Goal: Task Accomplishment & Management: Manage account settings

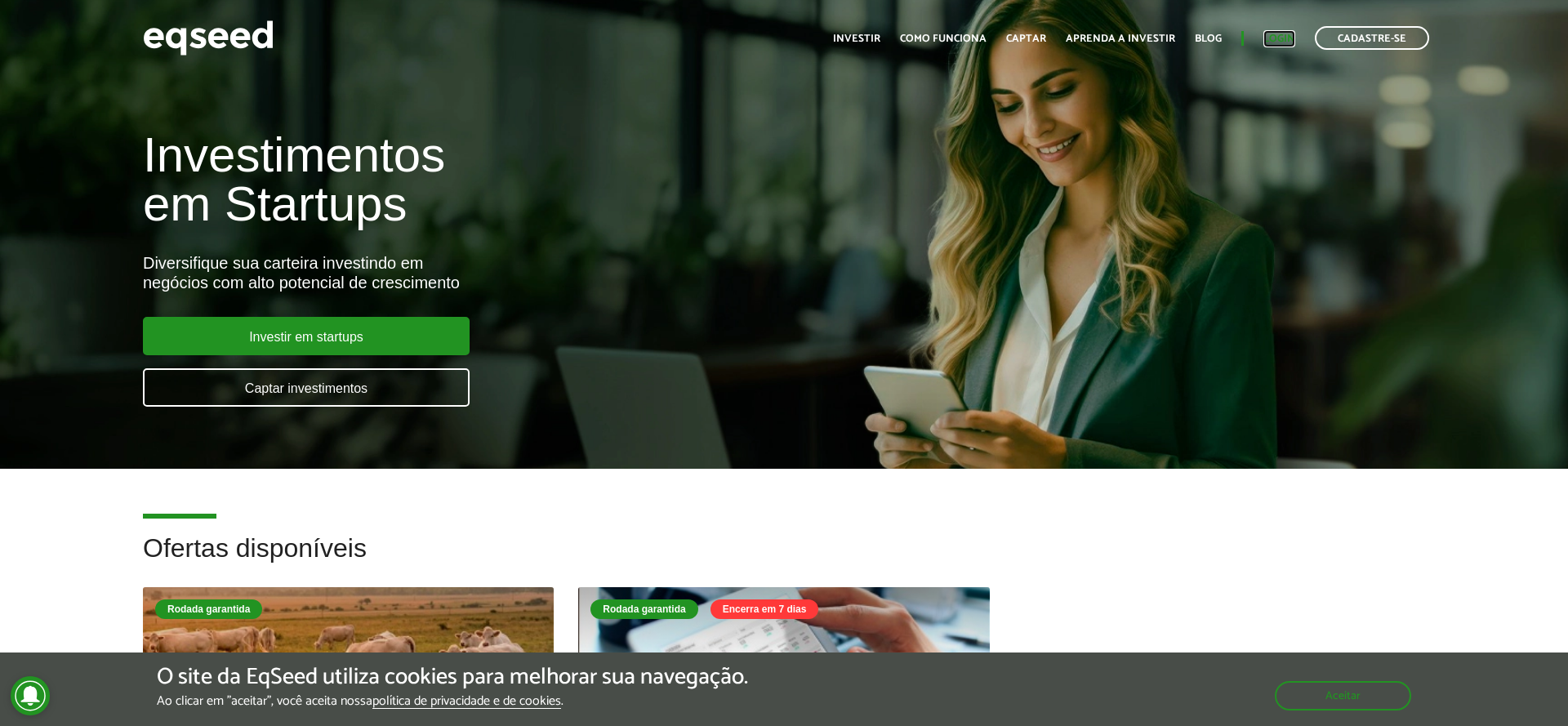
click at [1288, 37] on link "Login" at bounding box center [1280, 39] width 32 height 11
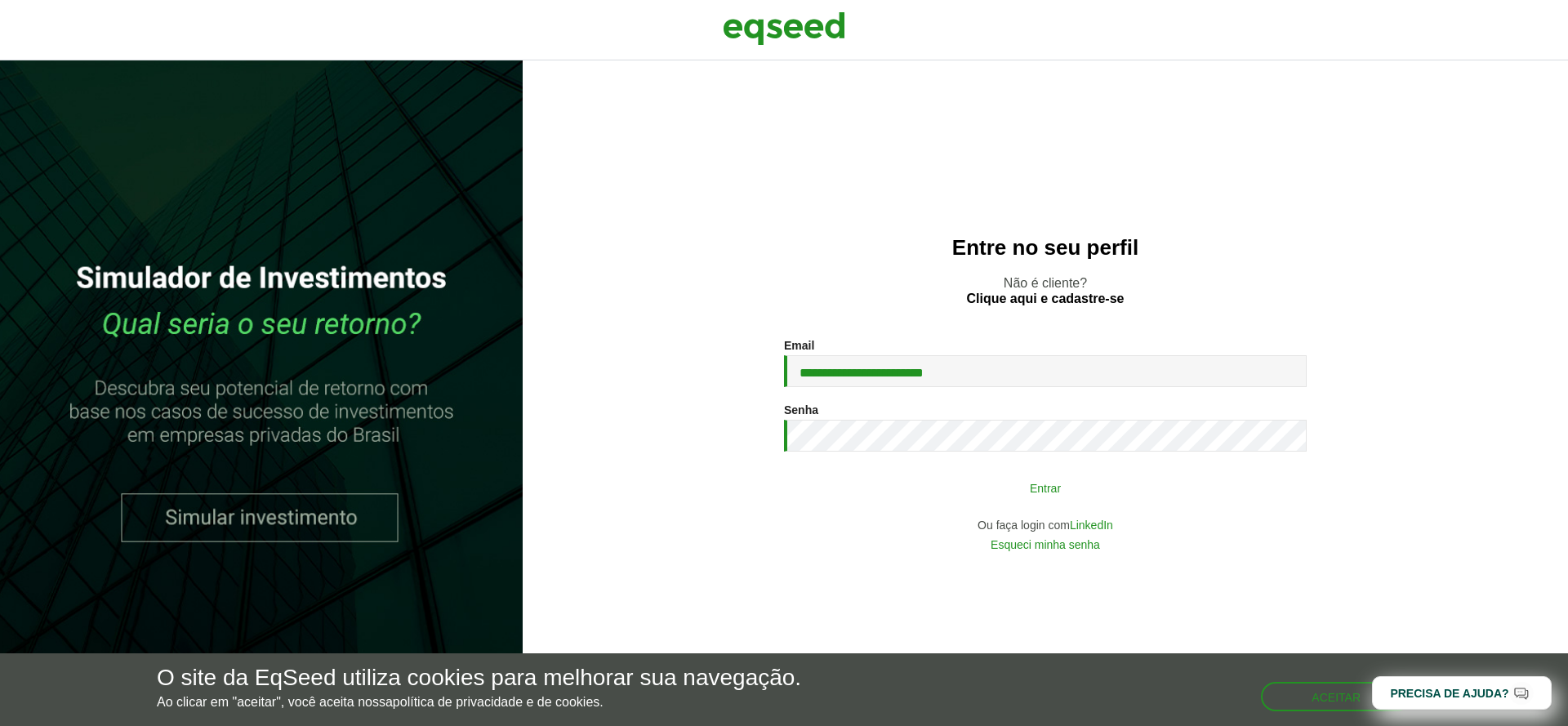
click at [980, 499] on button "Entrar" at bounding box center [1045, 487] width 425 height 31
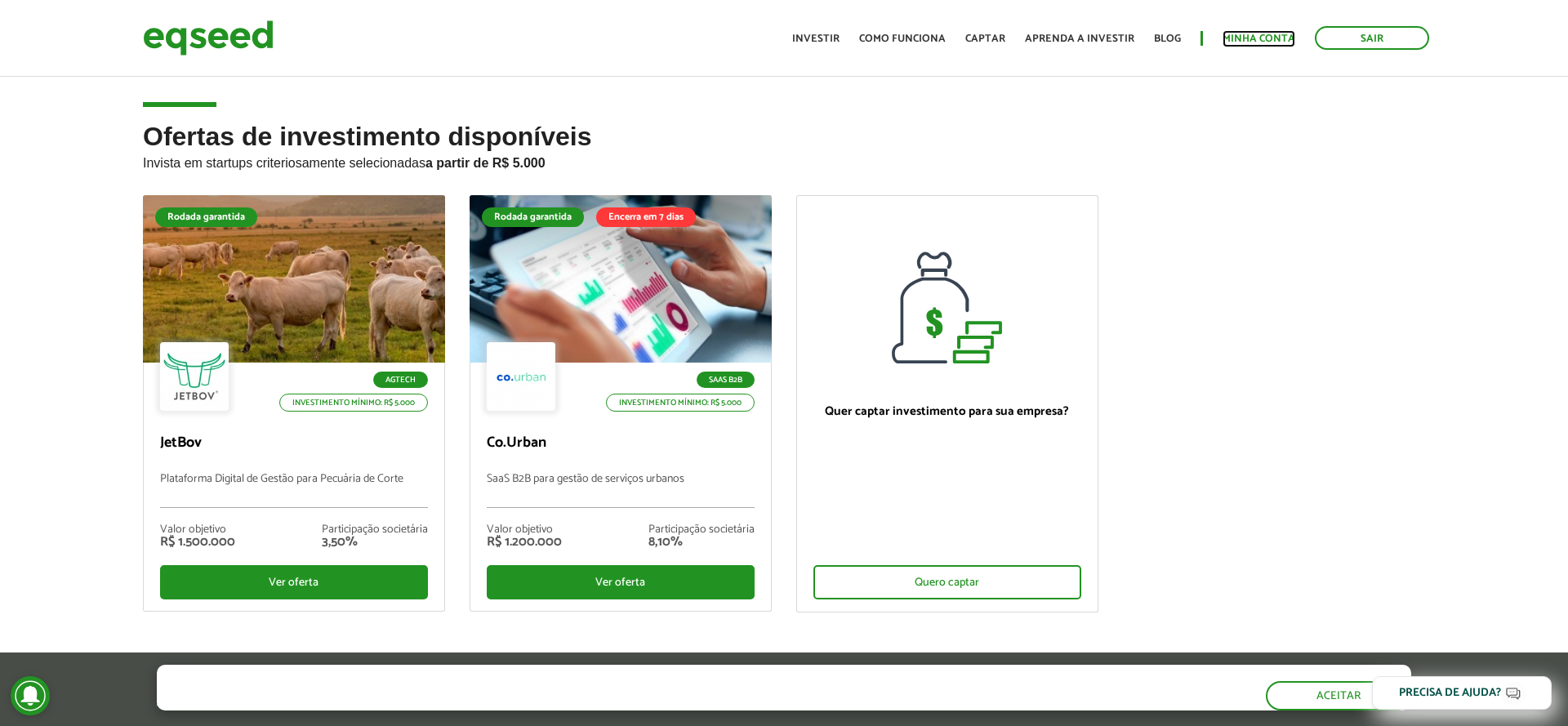
click at [1241, 44] on link "Minha conta" at bounding box center [1259, 39] width 73 height 11
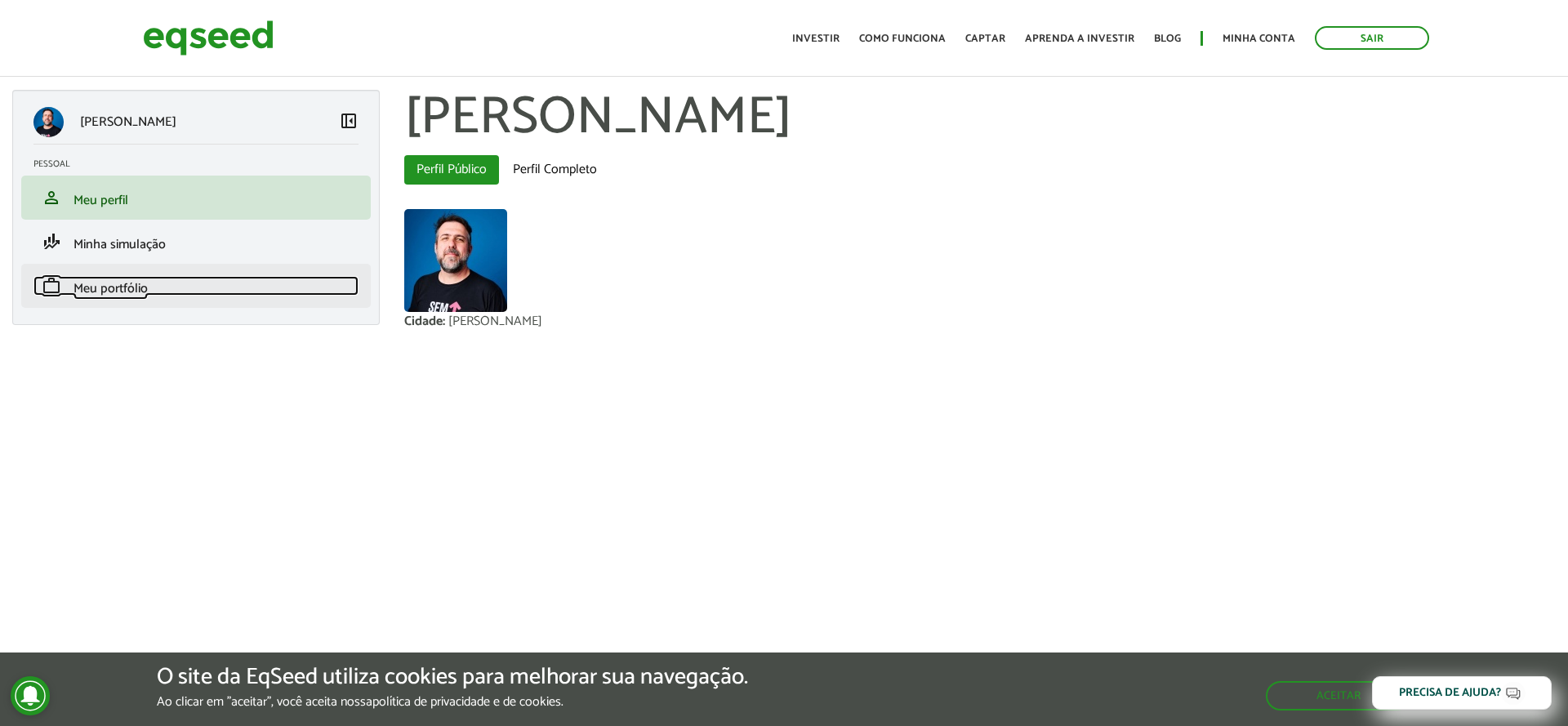
click at [167, 278] on link "work Meu portfólio" at bounding box center [196, 286] width 325 height 20
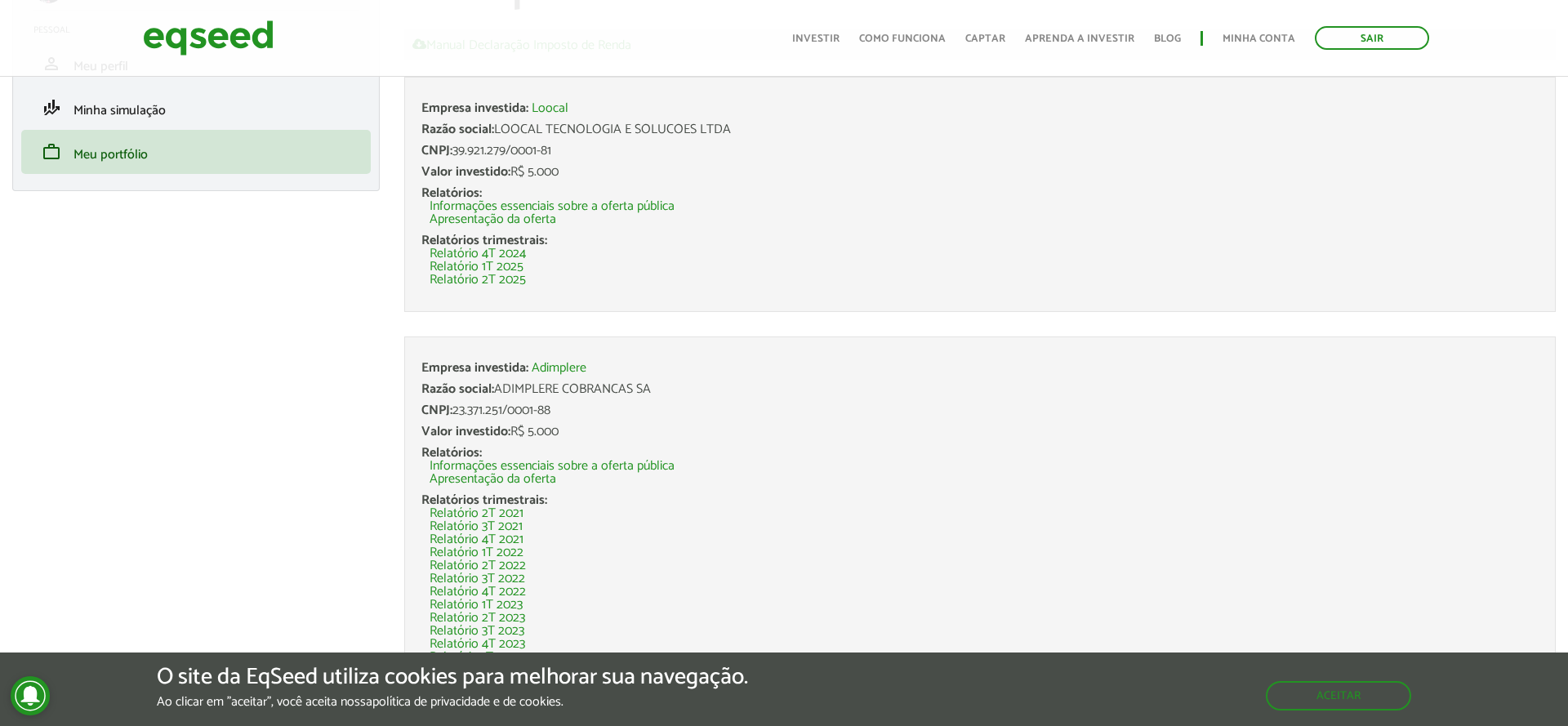
scroll to position [167, 0]
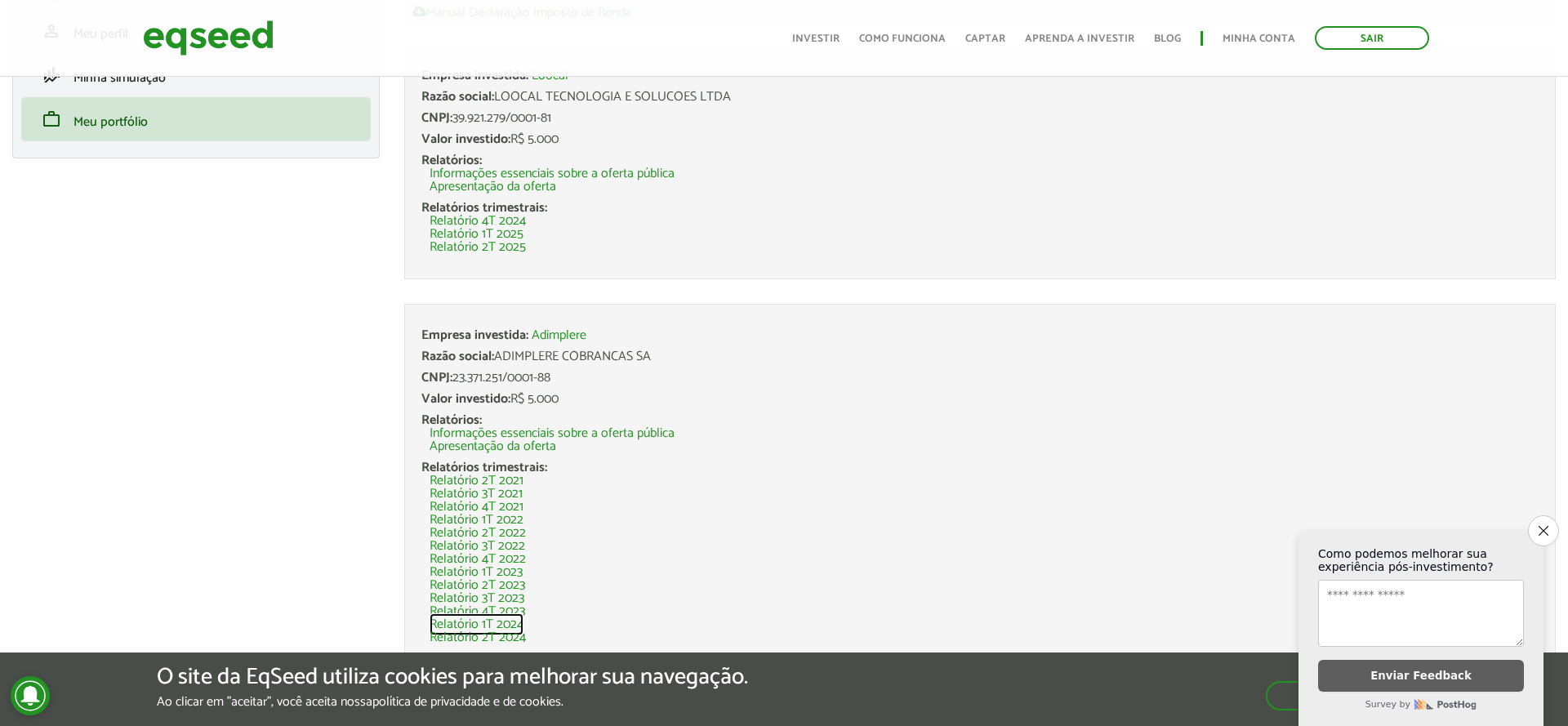
click at [486, 621] on link "Relatório 1T 2024" at bounding box center [477, 625] width 94 height 13
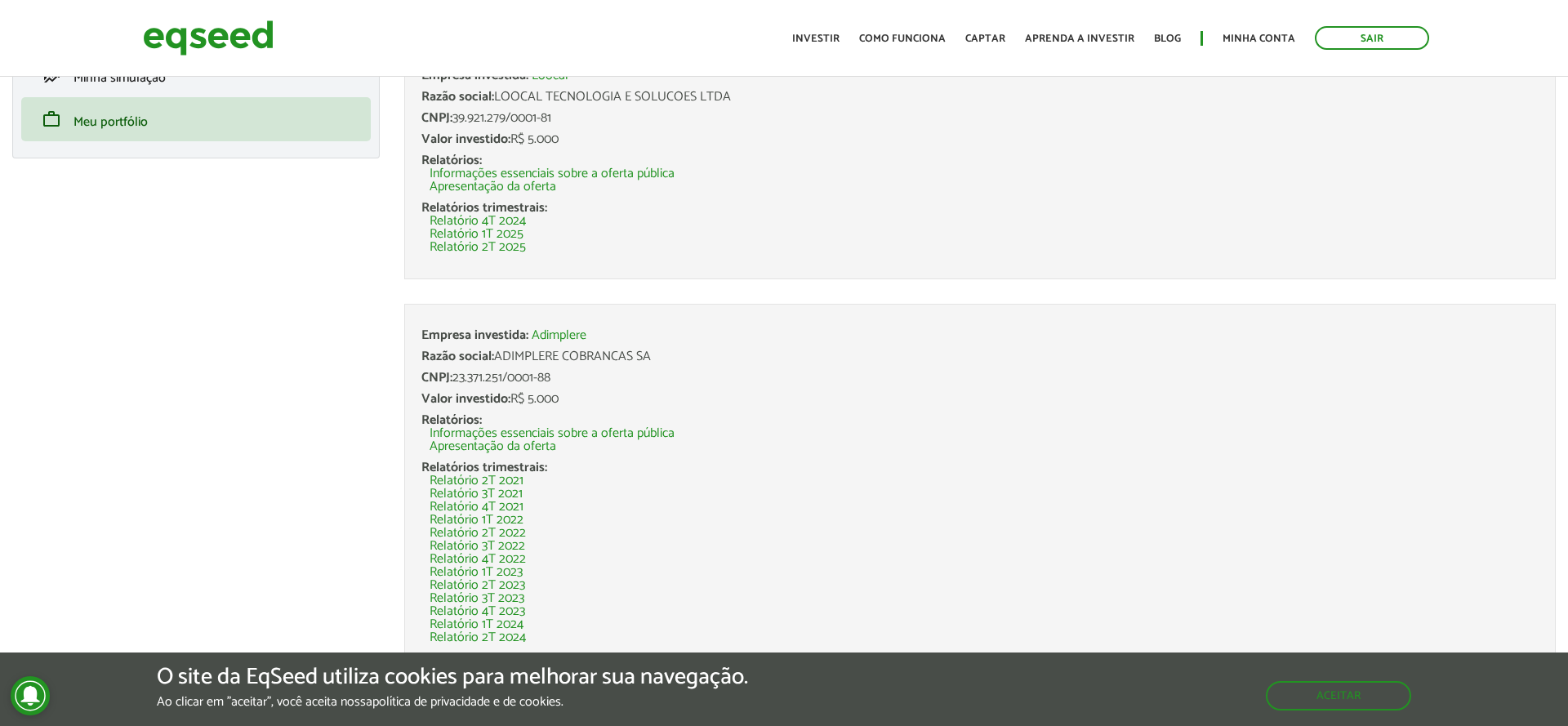
scroll to position [167, 0]
click at [508, 587] on link "Relatório 2T 2023" at bounding box center [477, 586] width 96 height 13
click at [508, 605] on link "Relatório 4T 2023" at bounding box center [477, 612] width 96 height 13
click at [511, 619] on link "Relatório 1T 2024" at bounding box center [477, 625] width 94 height 13
click at [512, 625] on link "Relatório 1T 2024" at bounding box center [477, 625] width 94 height 13
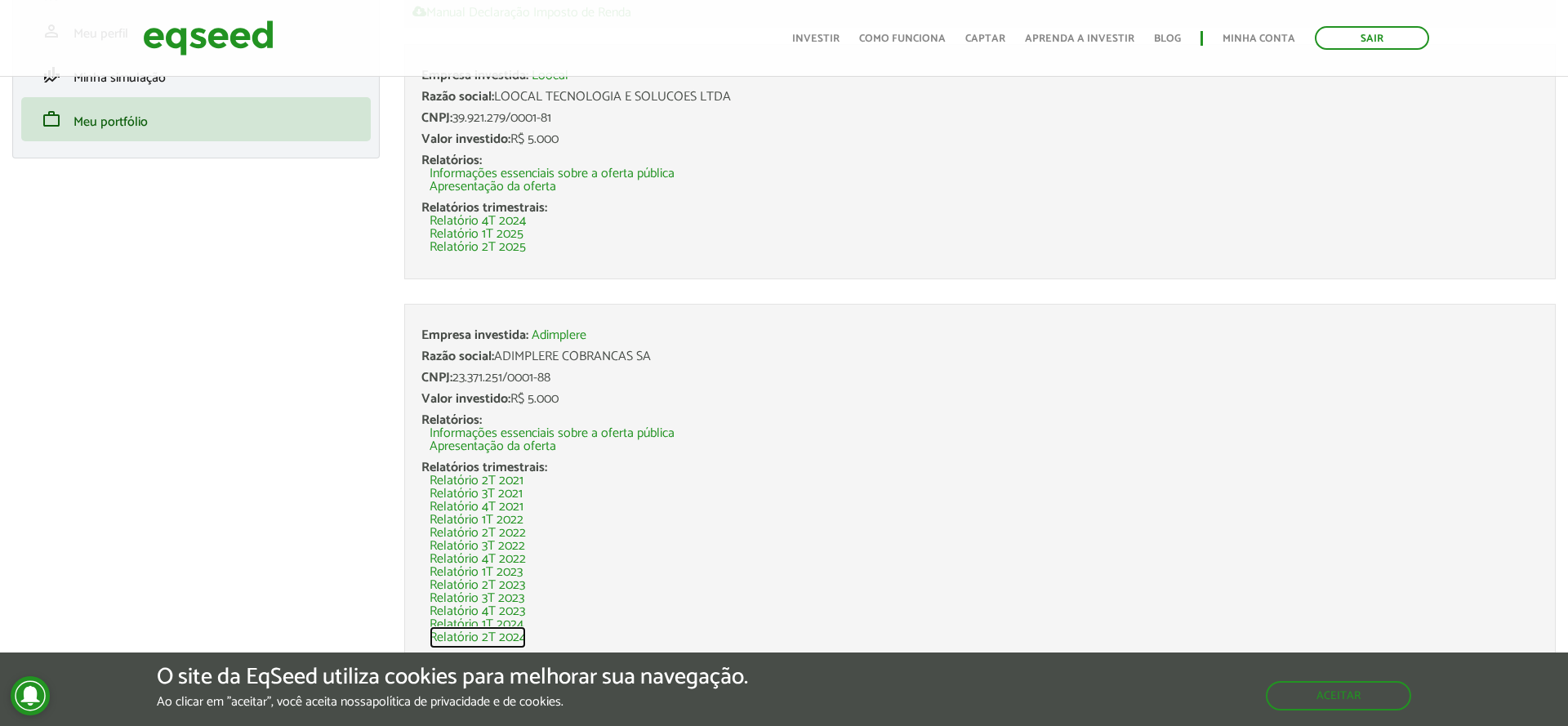
click at [515, 637] on link "Relatório 2T 2024" at bounding box center [477, 637] width 97 height 13
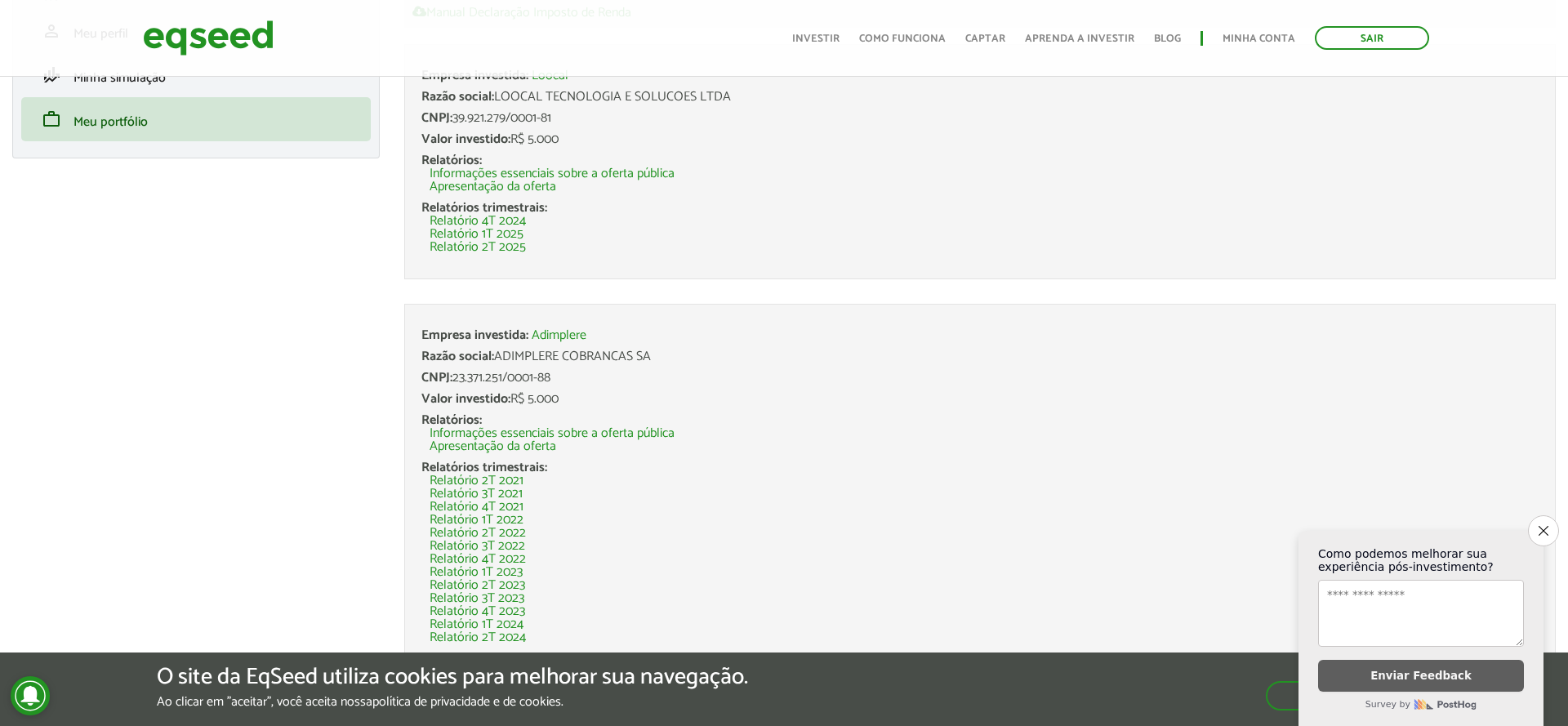
scroll to position [166, 0]
click at [505, 249] on link "Relatório 2T 2025" at bounding box center [477, 248] width 97 height 13
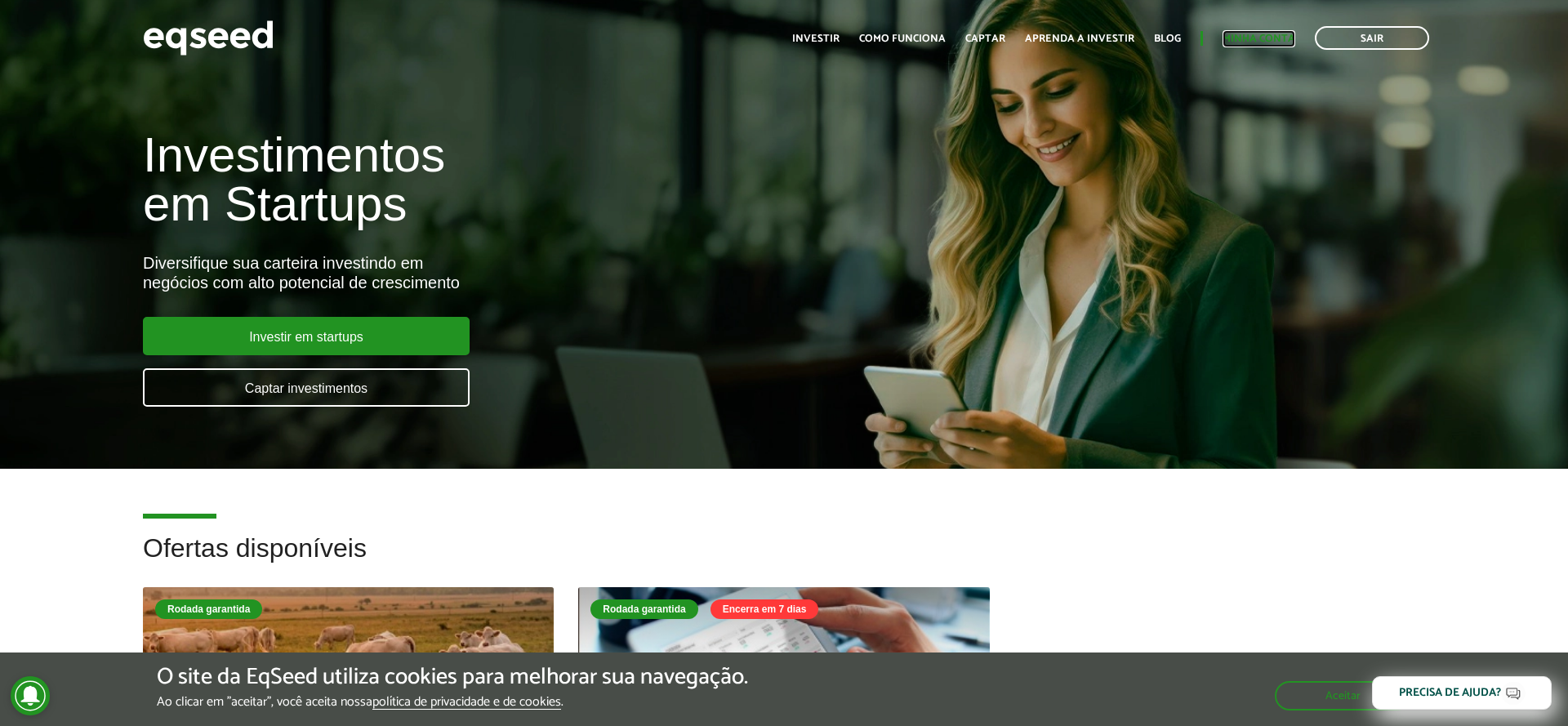
click at [1256, 36] on link "Minha conta" at bounding box center [1259, 39] width 73 height 11
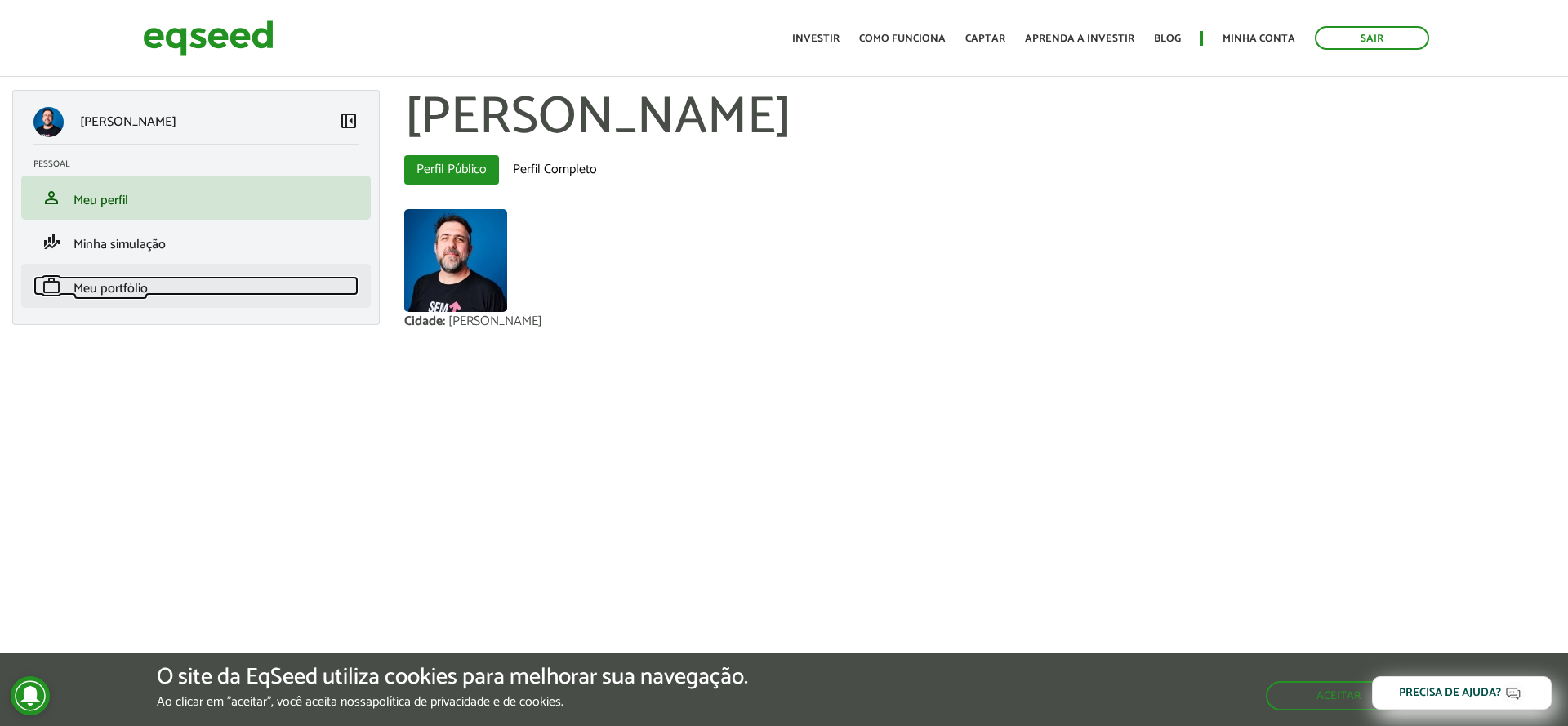
click at [162, 278] on link "work Meu portfólio" at bounding box center [196, 286] width 325 height 20
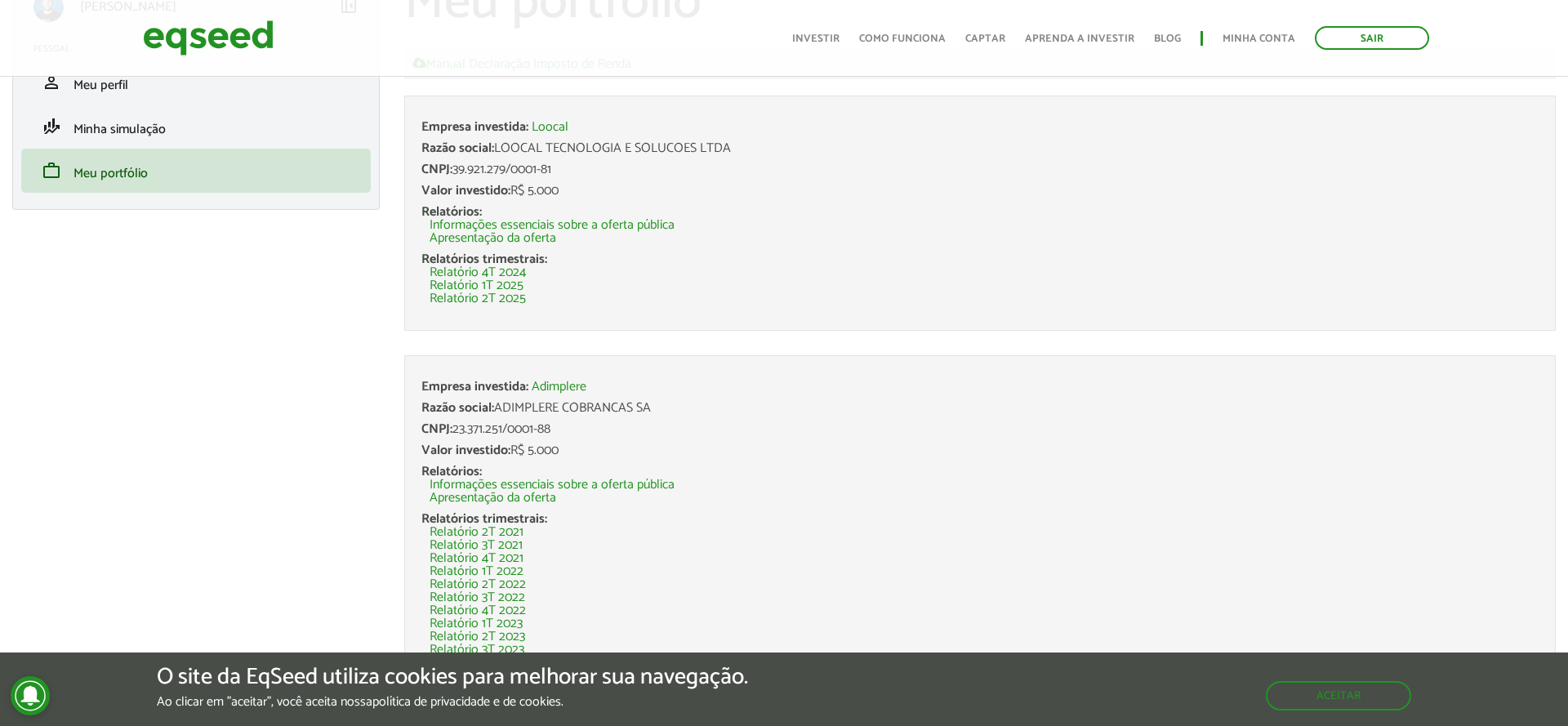
scroll to position [167, 0]
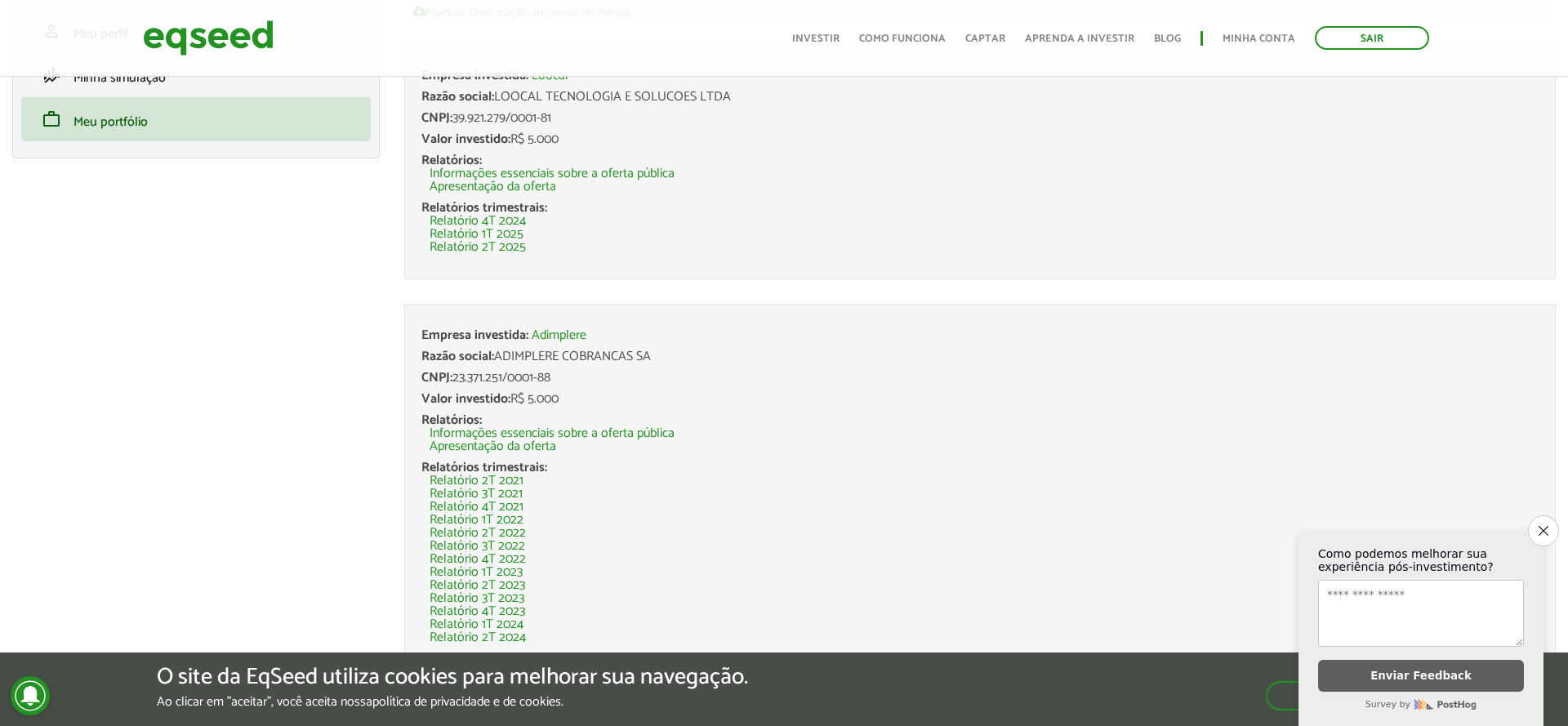
click at [839, 496] on li "Relatório 3T 2021" at bounding box center [984, 493] width 1109 height 13
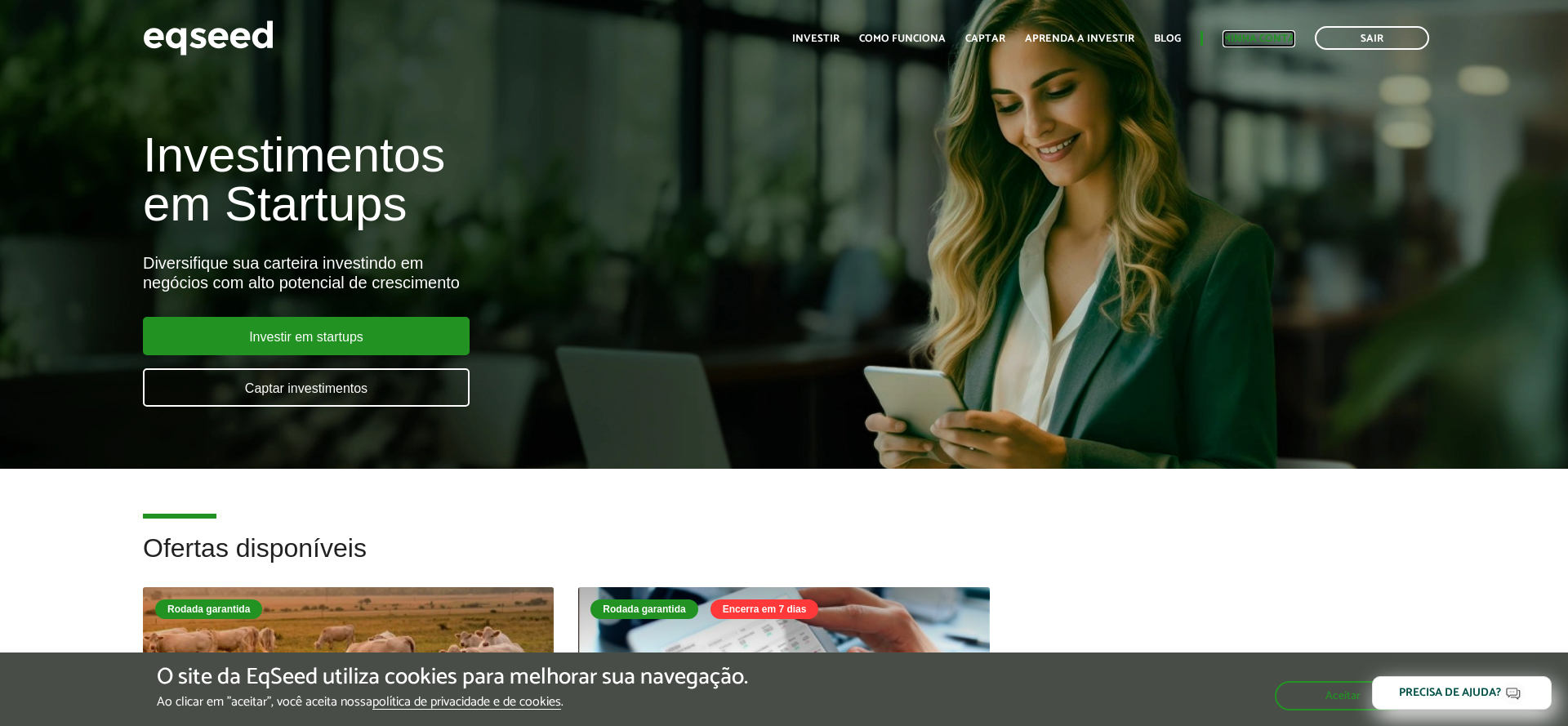
click at [1259, 43] on link "Minha conta" at bounding box center [1259, 39] width 73 height 11
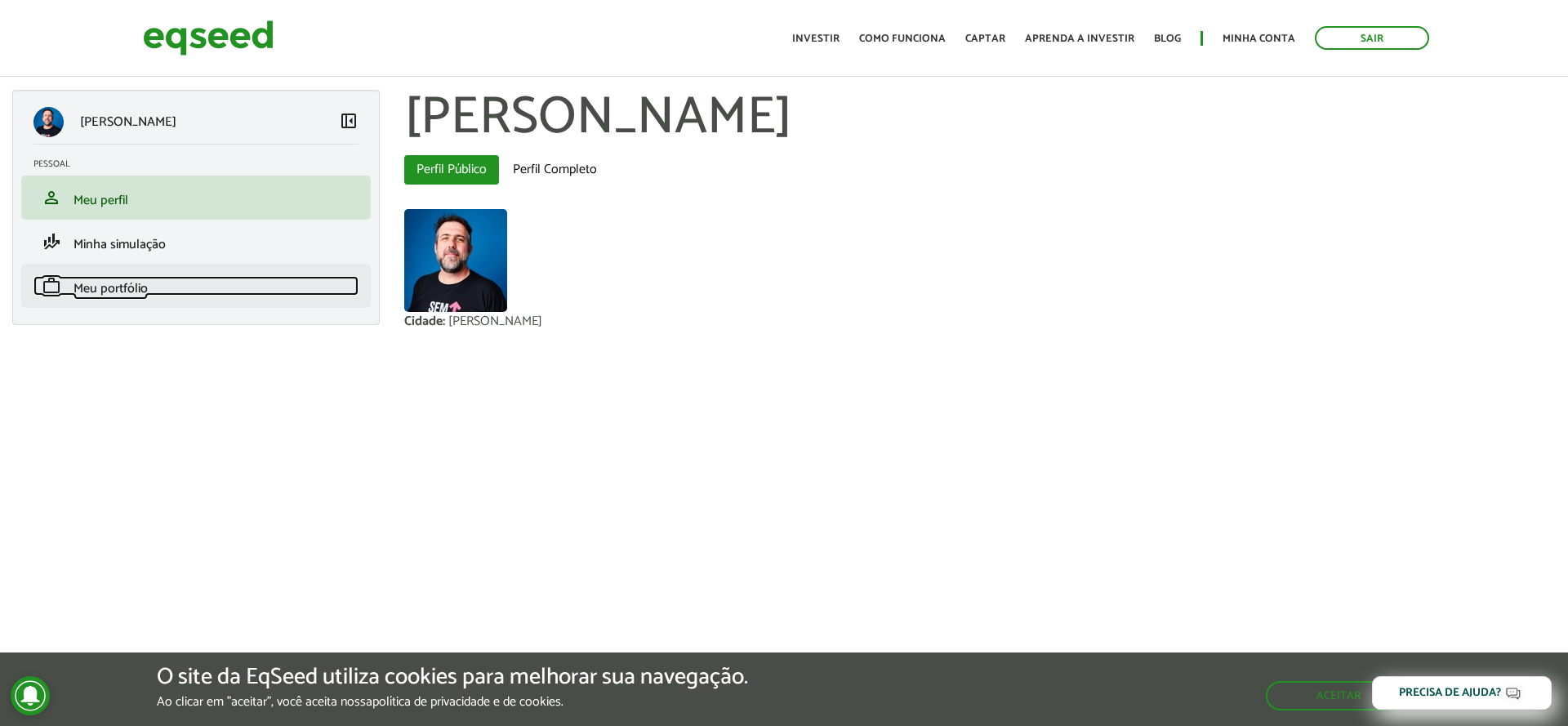
click at [159, 279] on link "work Meu portfólio" at bounding box center [196, 286] width 325 height 20
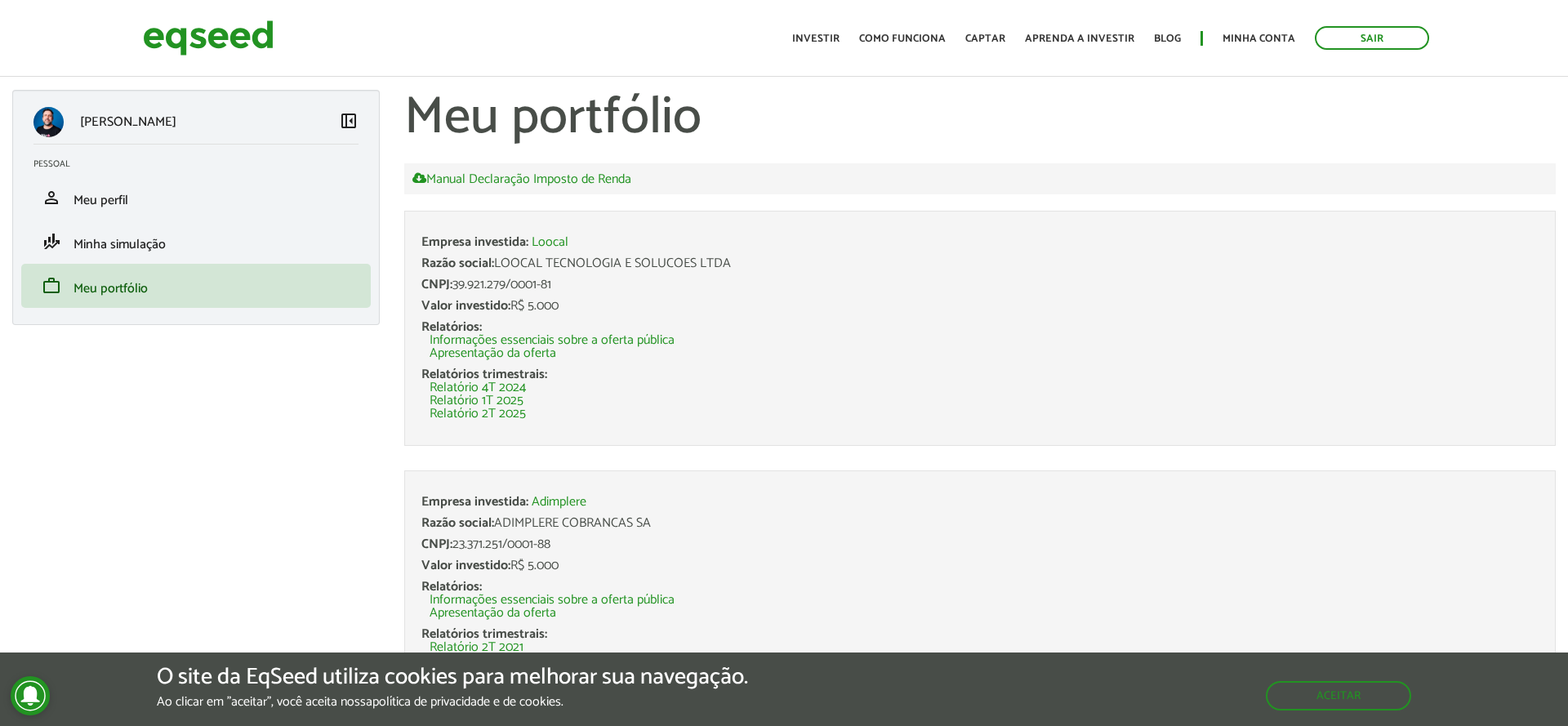
scroll to position [167, 0]
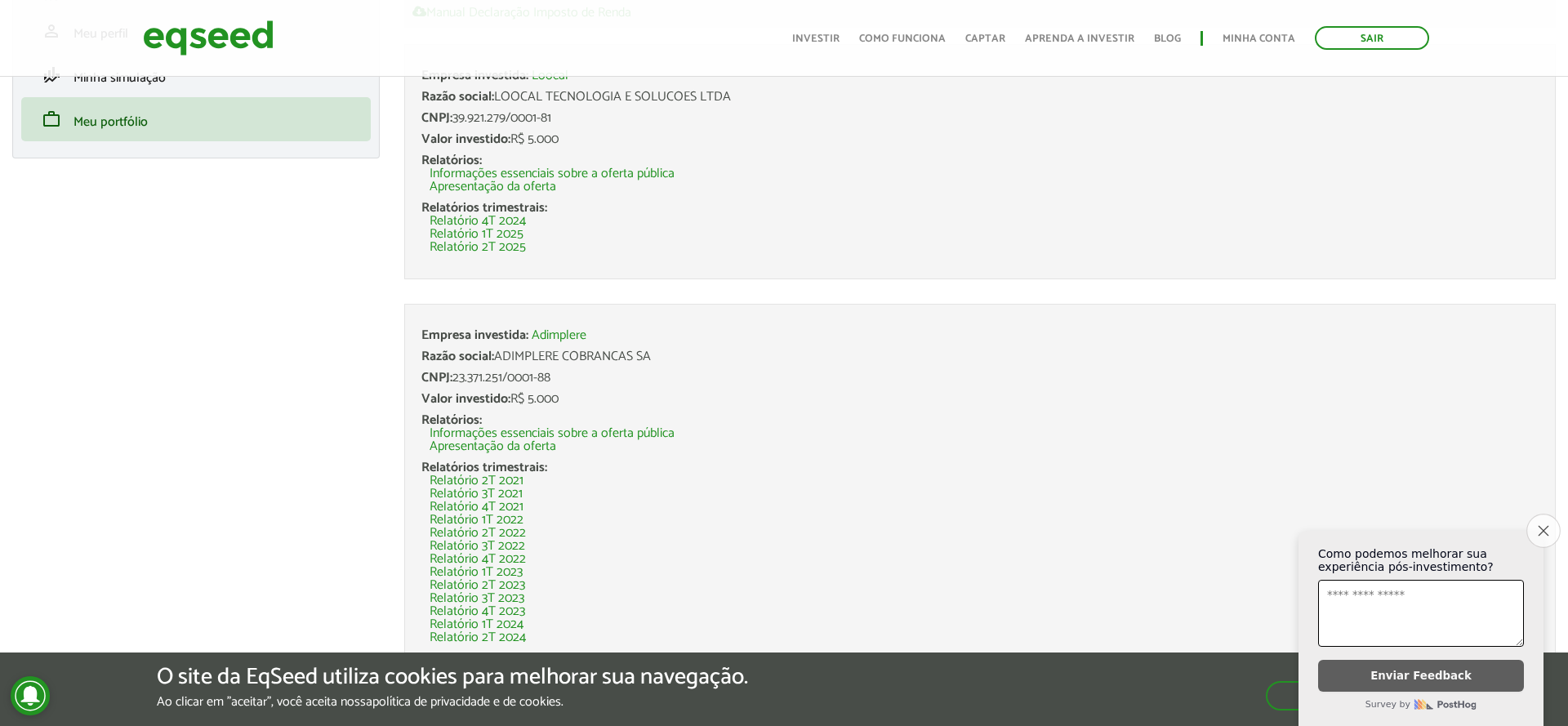
click at [1541, 525] on icon "Close survey" at bounding box center [1543, 531] width 11 height 11
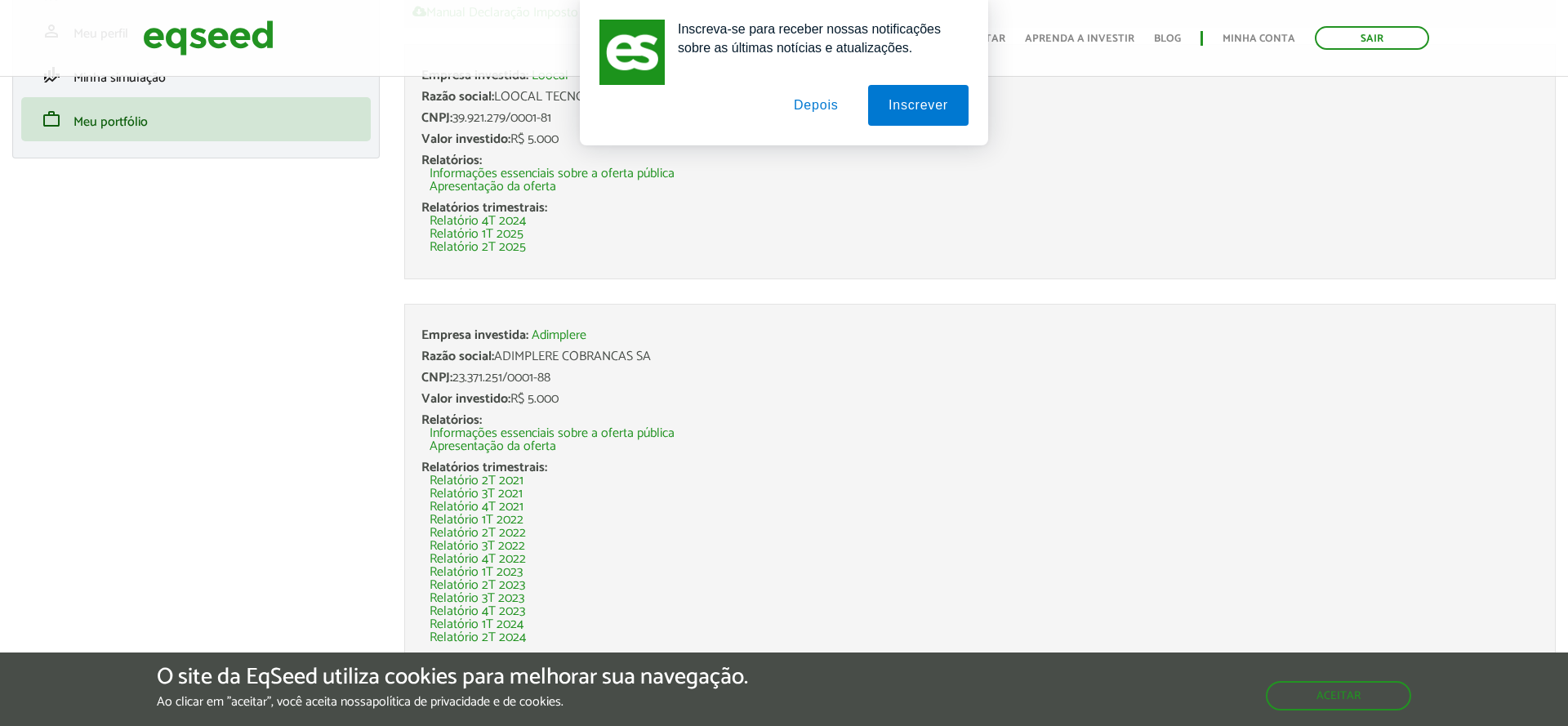
click at [810, 402] on div "Valor investido: R$ 5.000" at bounding box center [980, 399] width 1117 height 13
click at [808, 106] on button "Depois" at bounding box center [816, 106] width 86 height 41
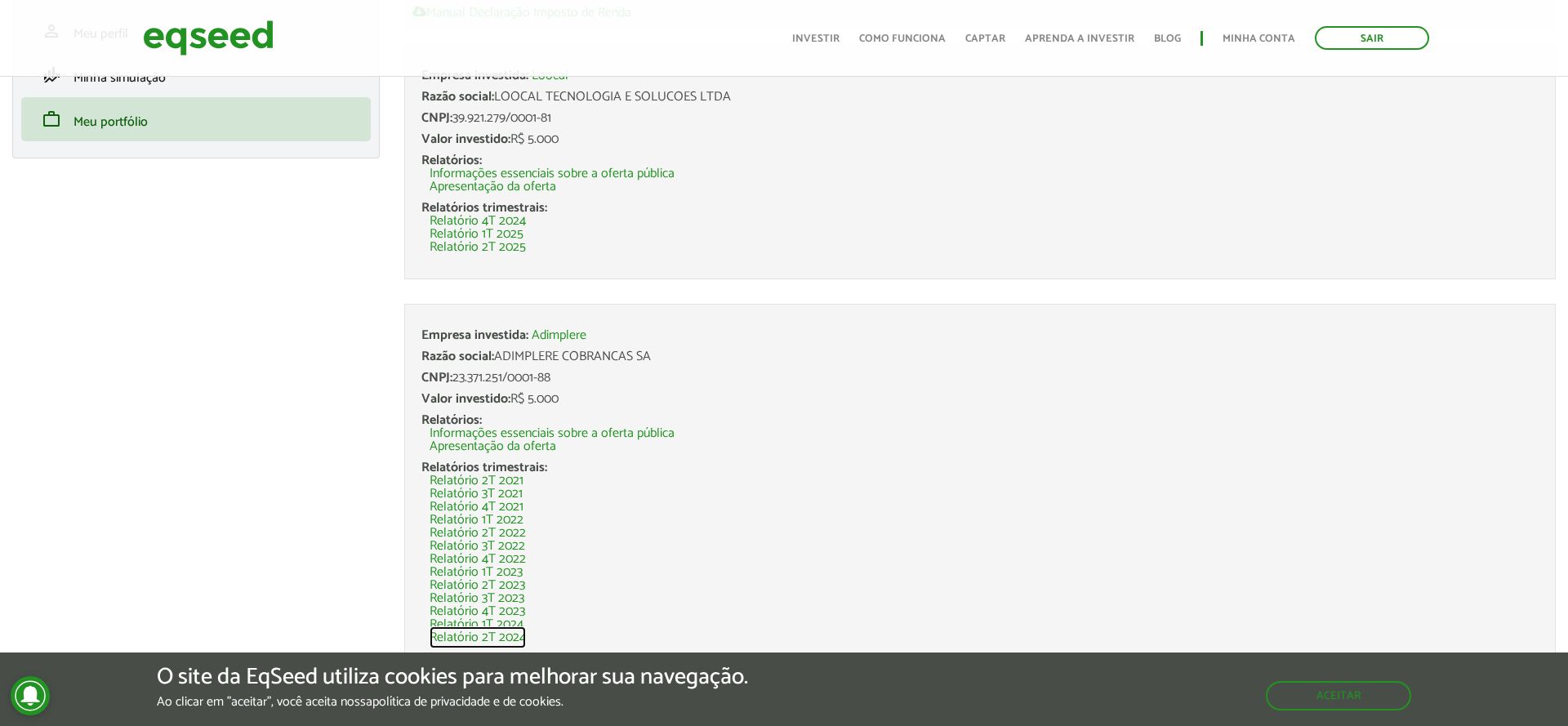
click at [515, 637] on link "Relatório 2T 2024" at bounding box center [477, 637] width 97 height 13
